Goal: Task Accomplishment & Management: Manage account settings

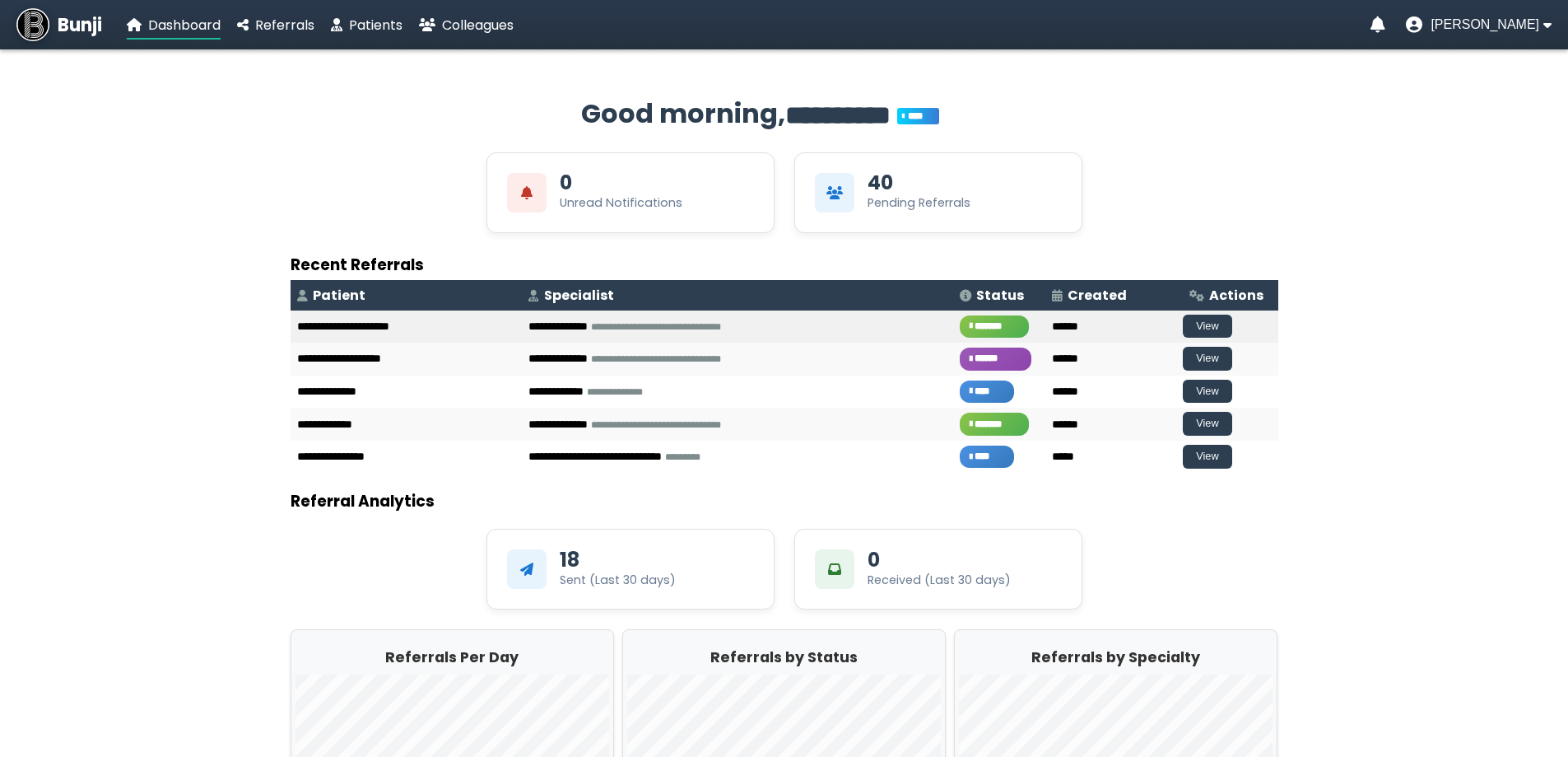
click at [546, 322] on td "**********" at bounding box center [738, 327] width 431 height 33
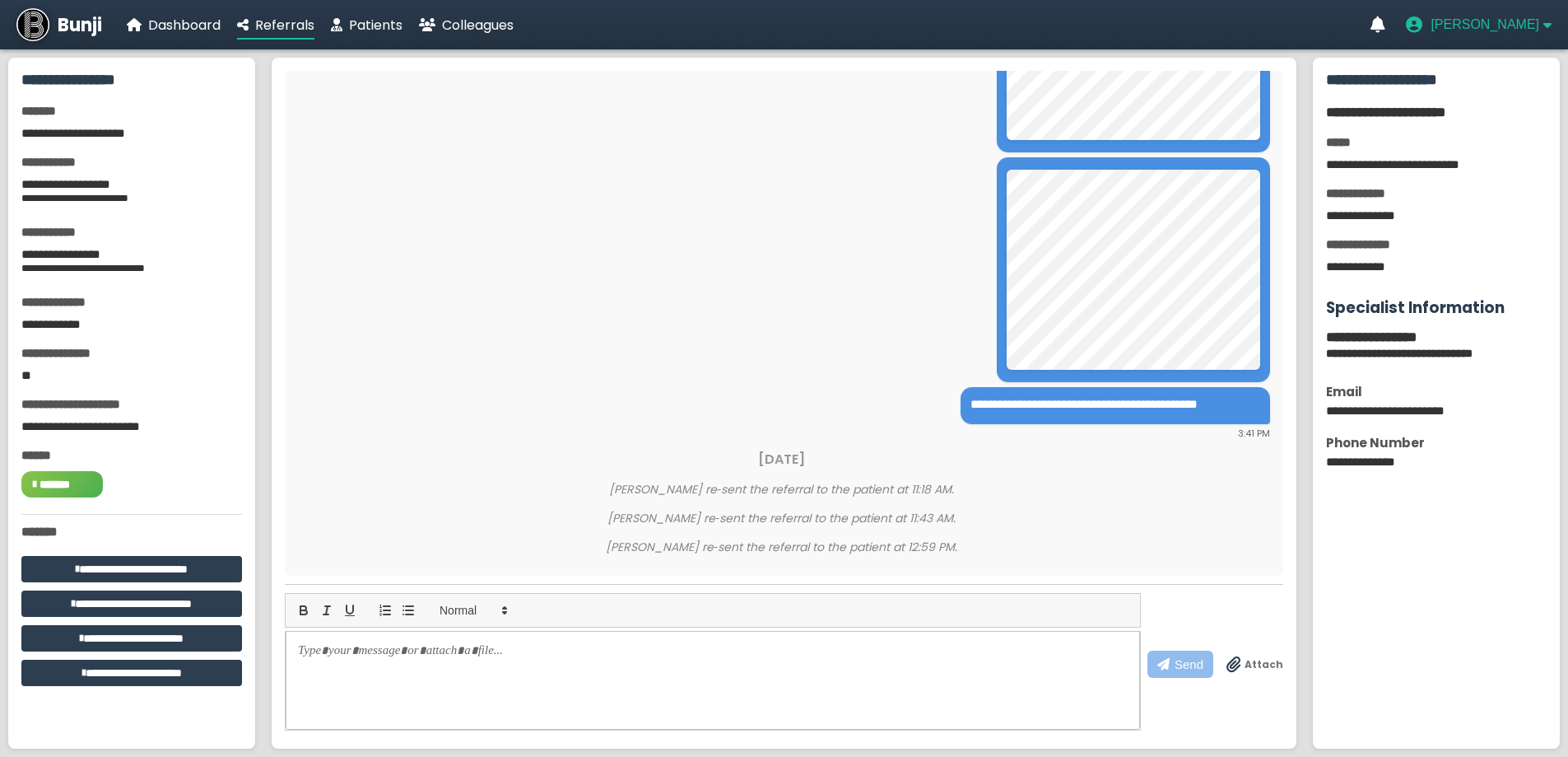
click at [1513, 27] on span "[PERSON_NAME]" at bounding box center [1485, 25] width 109 height 15
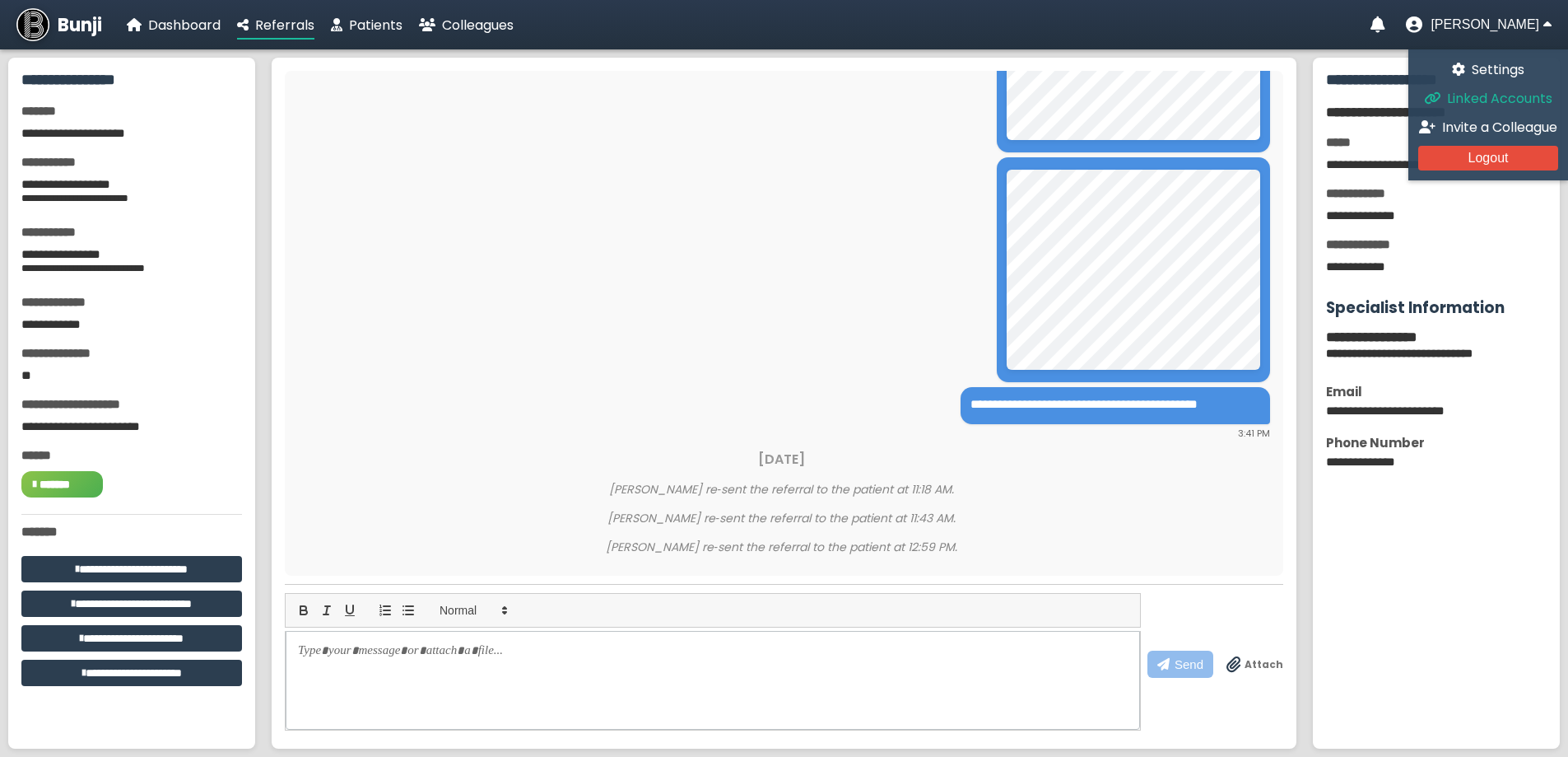
click at [1511, 98] on span "Linked Accounts" at bounding box center [1500, 98] width 106 height 19
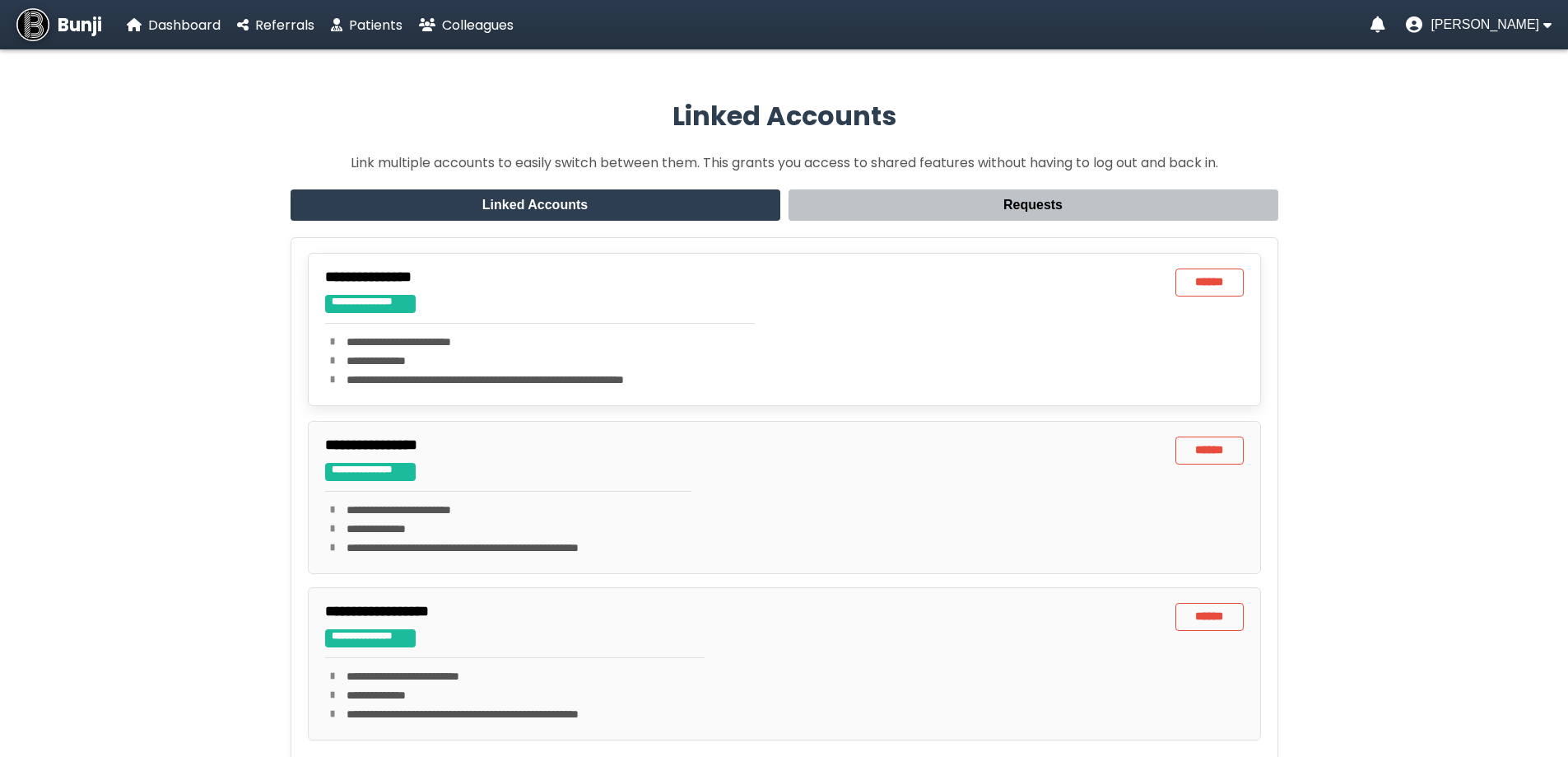
click at [486, 333] on p "**********" at bounding box center [540, 341] width 431 height 17
